Goal: Use online tool/utility: Utilize a website feature to perform a specific function

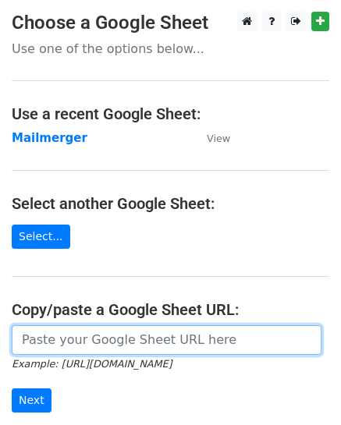
click at [146, 334] on input "url" at bounding box center [167, 340] width 310 height 30
paste input "[URL][DOMAIN_NAME]"
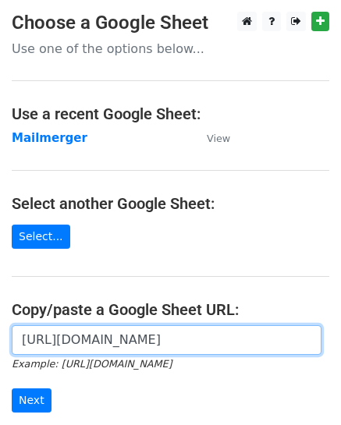
scroll to position [192, 0]
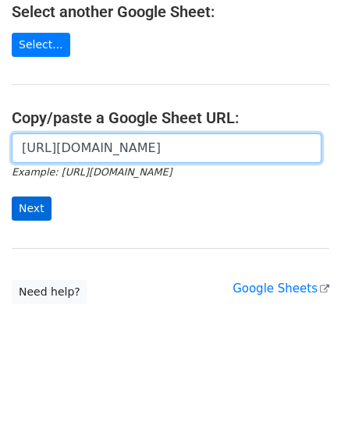
type input "[URL][DOMAIN_NAME]"
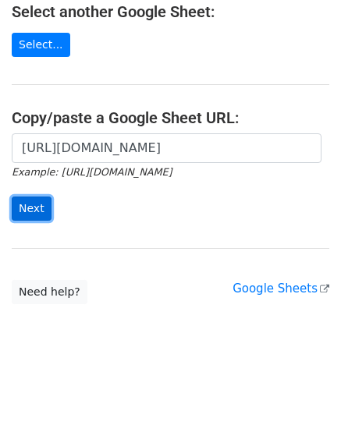
scroll to position [0, 0]
click at [36, 211] on input "Next" at bounding box center [32, 209] width 40 height 24
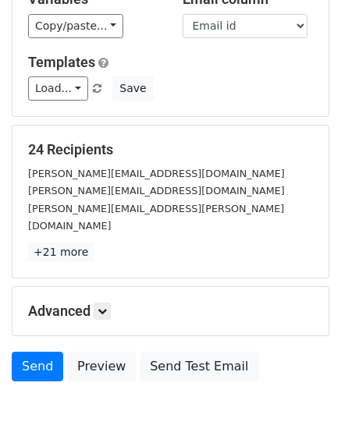
scroll to position [178, 0]
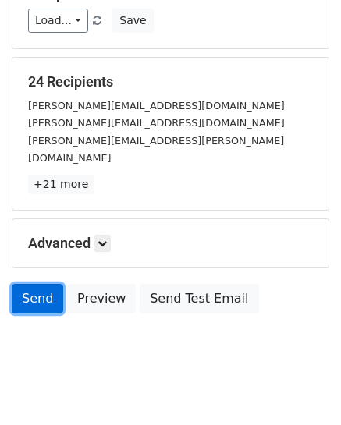
click at [41, 287] on link "Send" at bounding box center [37, 299] width 51 height 30
